Goal: Transaction & Acquisition: Download file/media

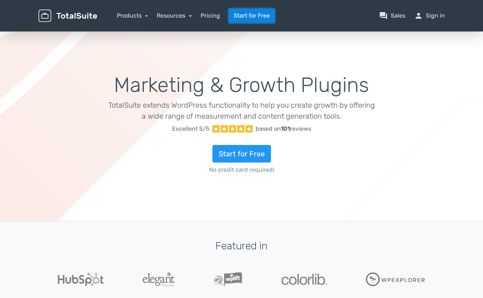
click at [251, 16] on link "Start for Free" at bounding box center [252, 16] width 46 height 14
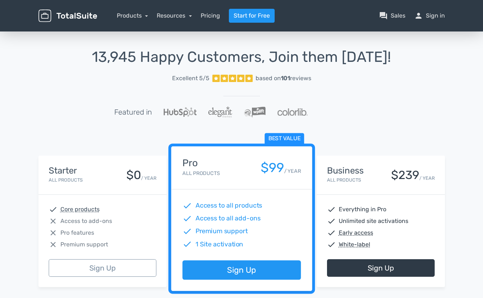
click at [128, 176] on div "$0" at bounding box center [133, 175] width 15 height 13
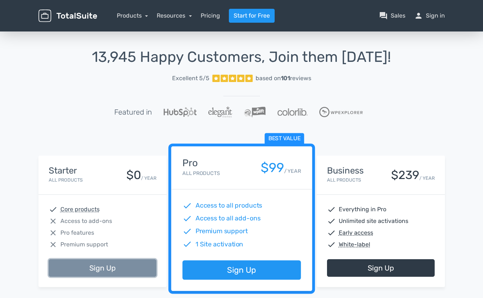
click at [101, 270] on link "Sign Up" at bounding box center [103, 268] width 108 height 18
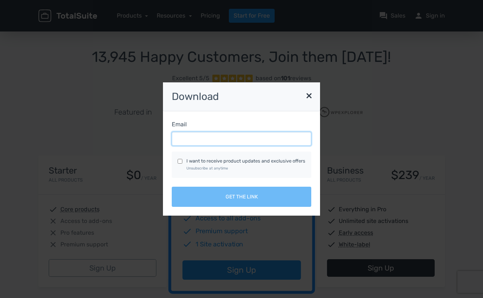
click at [199, 138] on input "Email" at bounding box center [241, 139] width 139 height 14
type input "tzypeng@gmail.com"
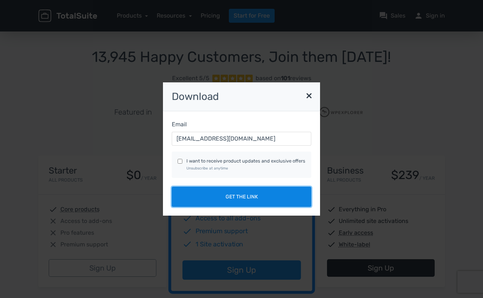
click at [241, 199] on button "Get the link" at bounding box center [241, 197] width 139 height 20
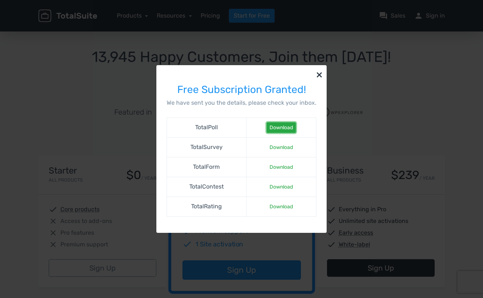
click at [278, 129] on link "Download" at bounding box center [281, 127] width 29 height 11
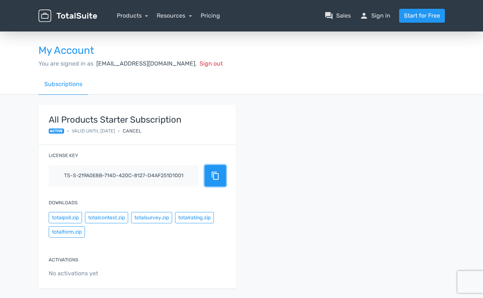
click at [215, 177] on span "content_copy" at bounding box center [215, 175] width 9 height 9
click at [425, 18] on link "Start for Free" at bounding box center [422, 16] width 46 height 14
click at [139, 16] on link "Products" at bounding box center [132, 15] width 31 height 7
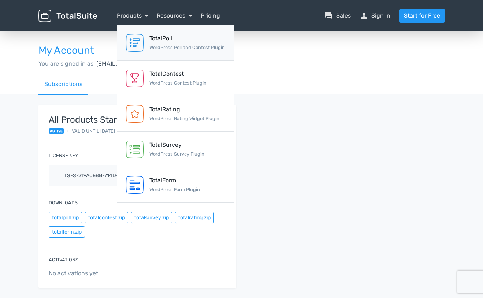
click at [149, 44] on link "TotalPoll WordPress Poll and Contest Plugin" at bounding box center [175, 43] width 116 height 36
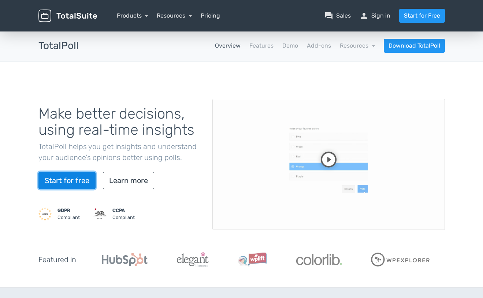
click at [67, 180] on link "Start for free" at bounding box center [66, 181] width 57 height 18
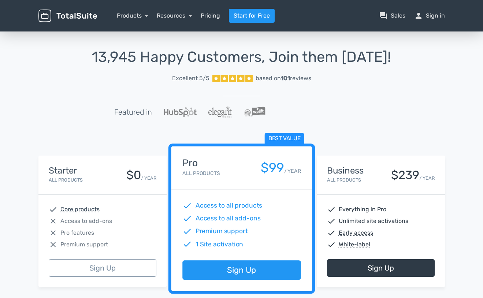
click at [112, 185] on div "Starter All Products $0 / YEAR" at bounding box center [102, 175] width 128 height 39
click at [435, 18] on link "person Sign in" at bounding box center [429, 15] width 31 height 9
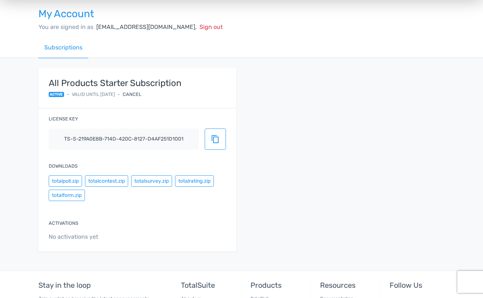
scroll to position [73, 0]
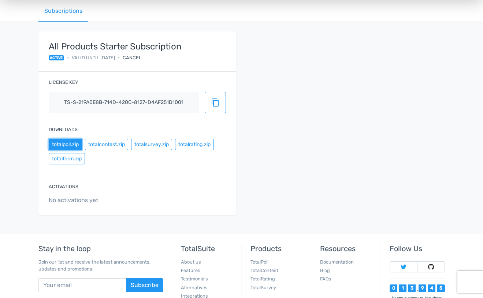
click at [72, 145] on button "totalpoll.zip" at bounding box center [65, 144] width 33 height 11
